Goal: Task Accomplishment & Management: Use online tool/utility

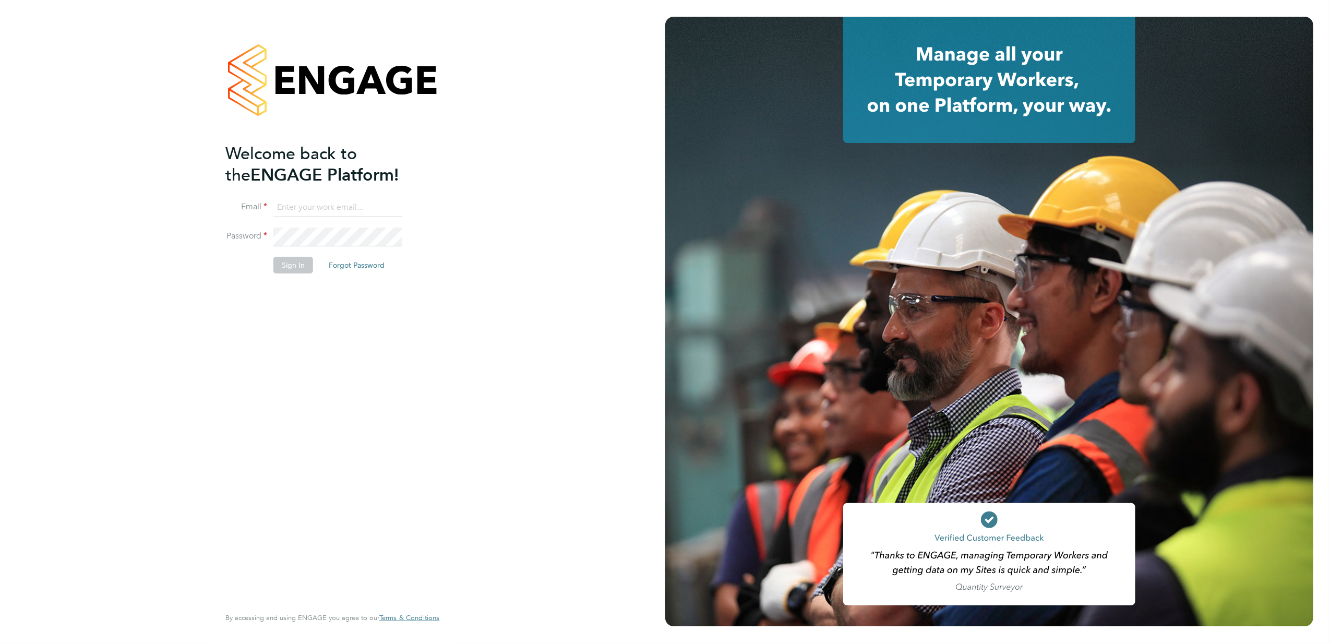
type input "[PERSON_NAME][EMAIL_ADDRESS][PERSON_NAME][DOMAIN_NAME]"
click at [295, 266] on button "Sign In" at bounding box center [293, 265] width 40 height 17
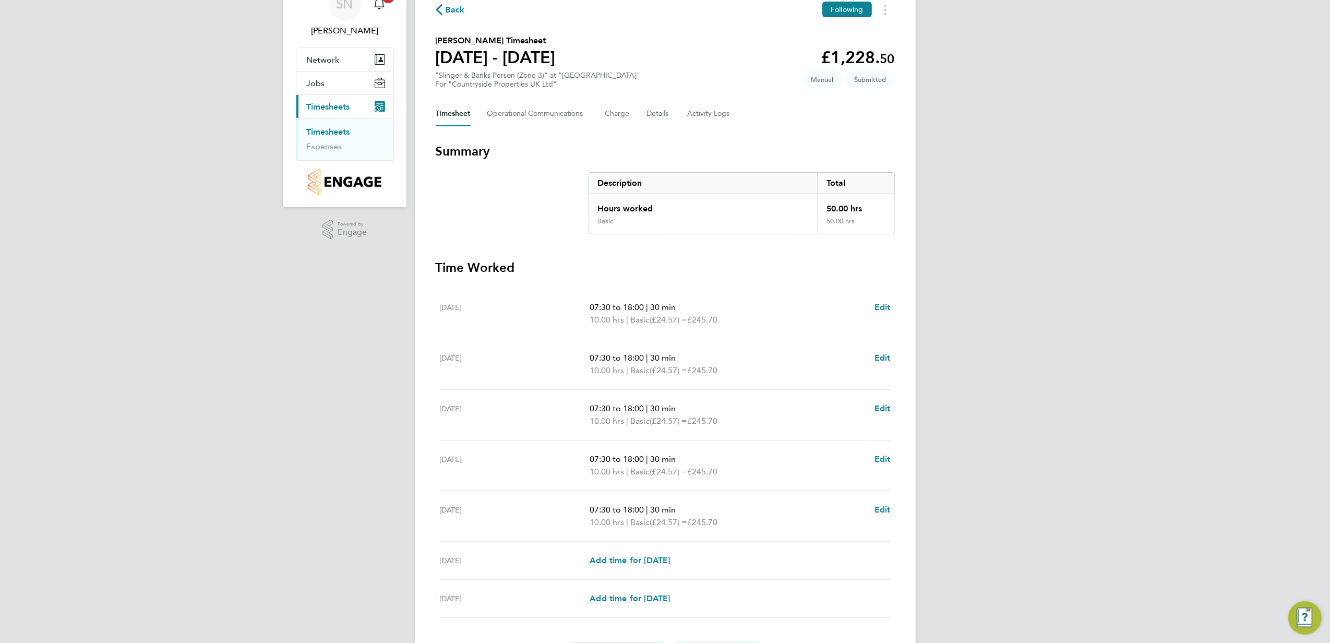
scroll to position [121, 0]
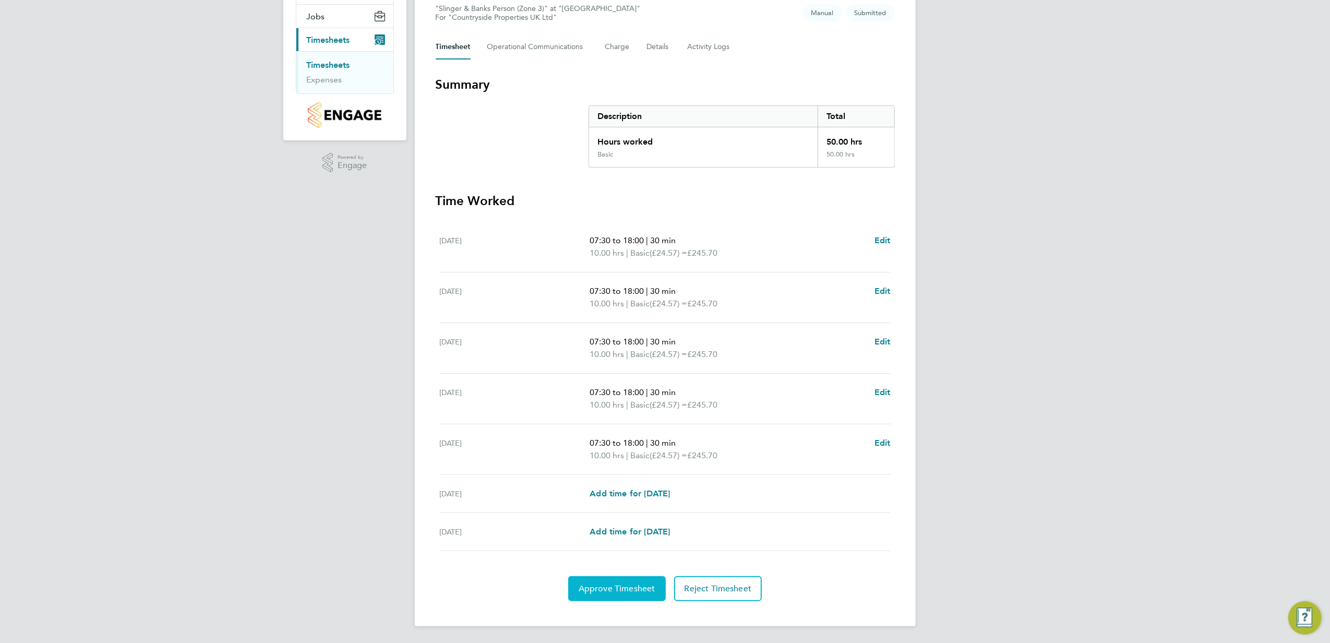
click at [608, 587] on span "Approve Timesheet" at bounding box center [617, 588] width 77 height 10
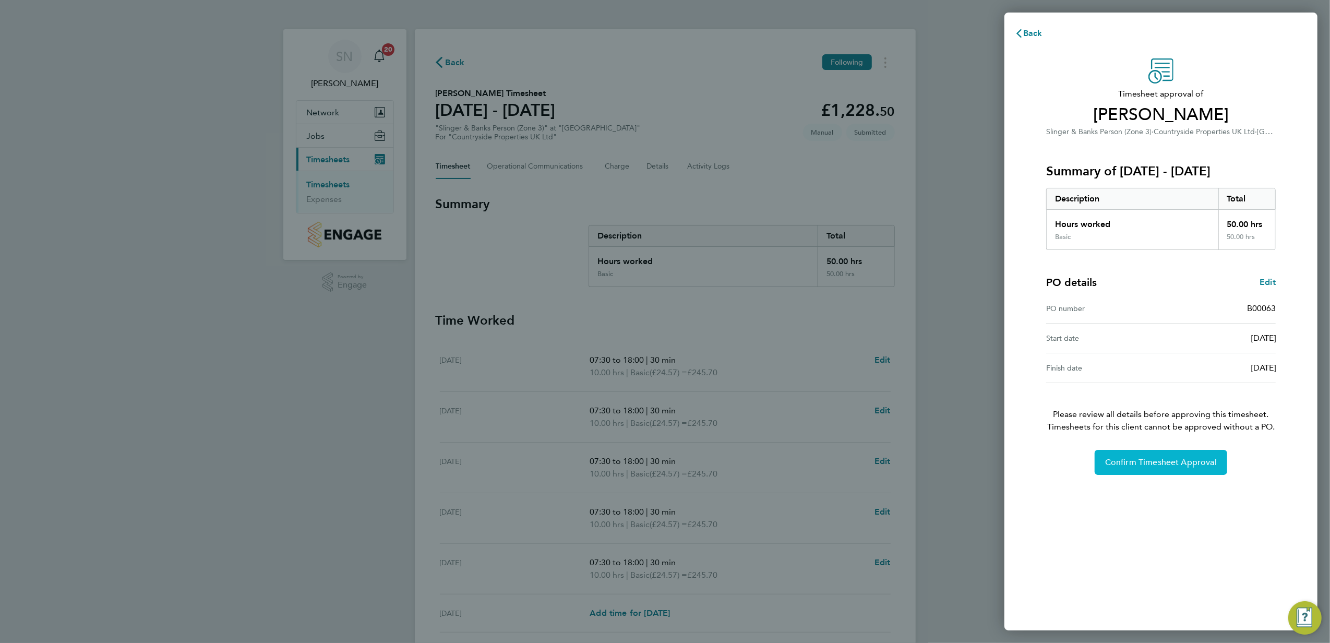
click at [1121, 460] on span "Confirm Timesheet Approval" at bounding box center [1161, 462] width 112 height 10
